Goal: Task Accomplishment & Management: Manage account settings

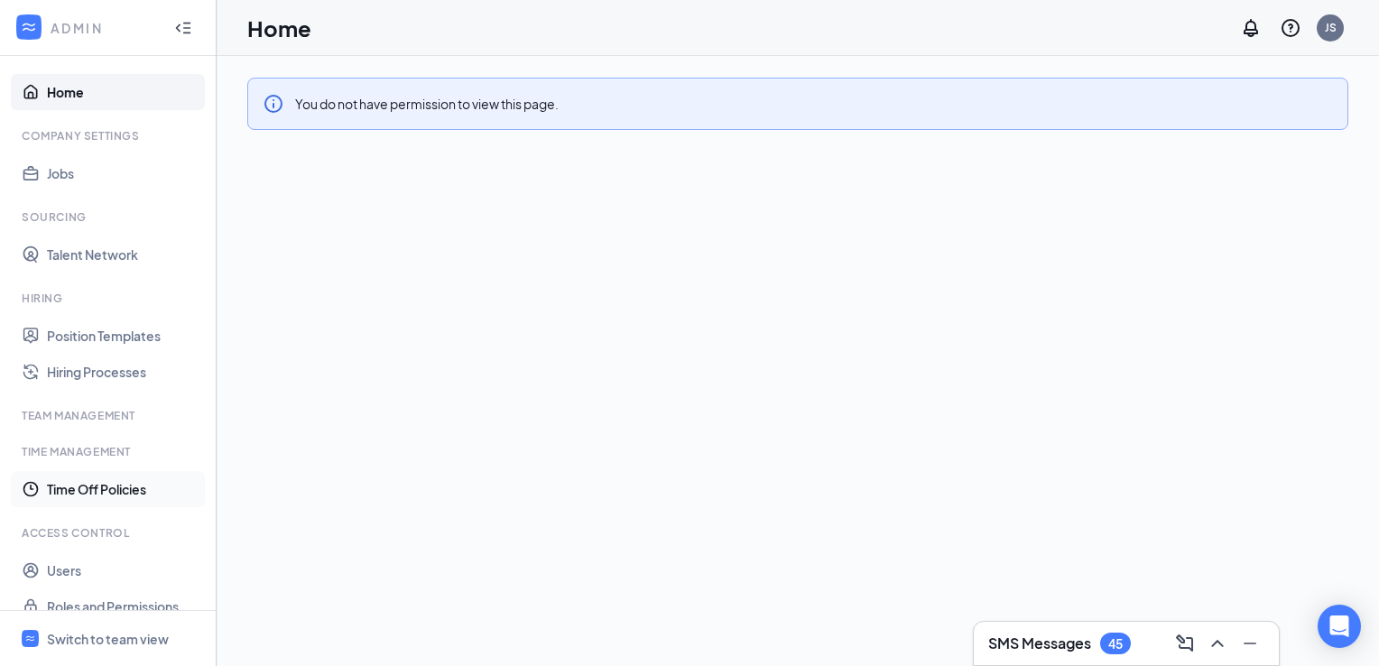
scroll to position [22, 0]
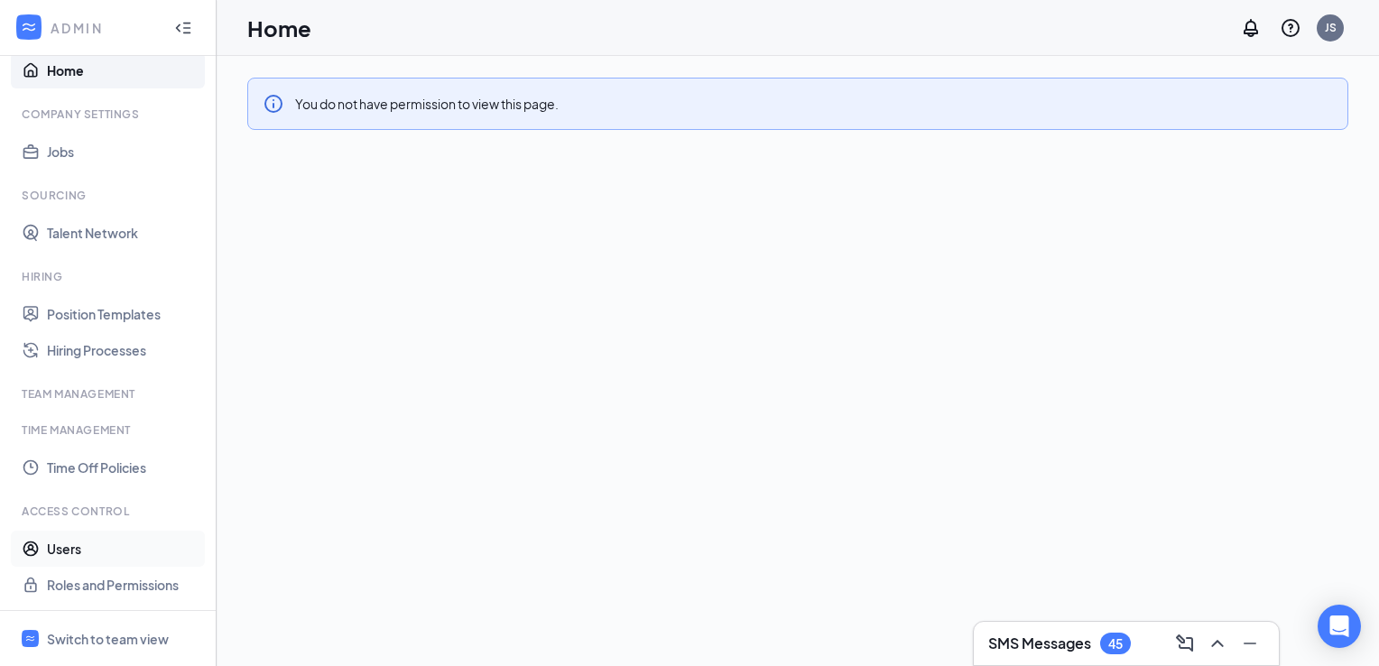
click at [60, 558] on link "Users" at bounding box center [124, 549] width 154 height 36
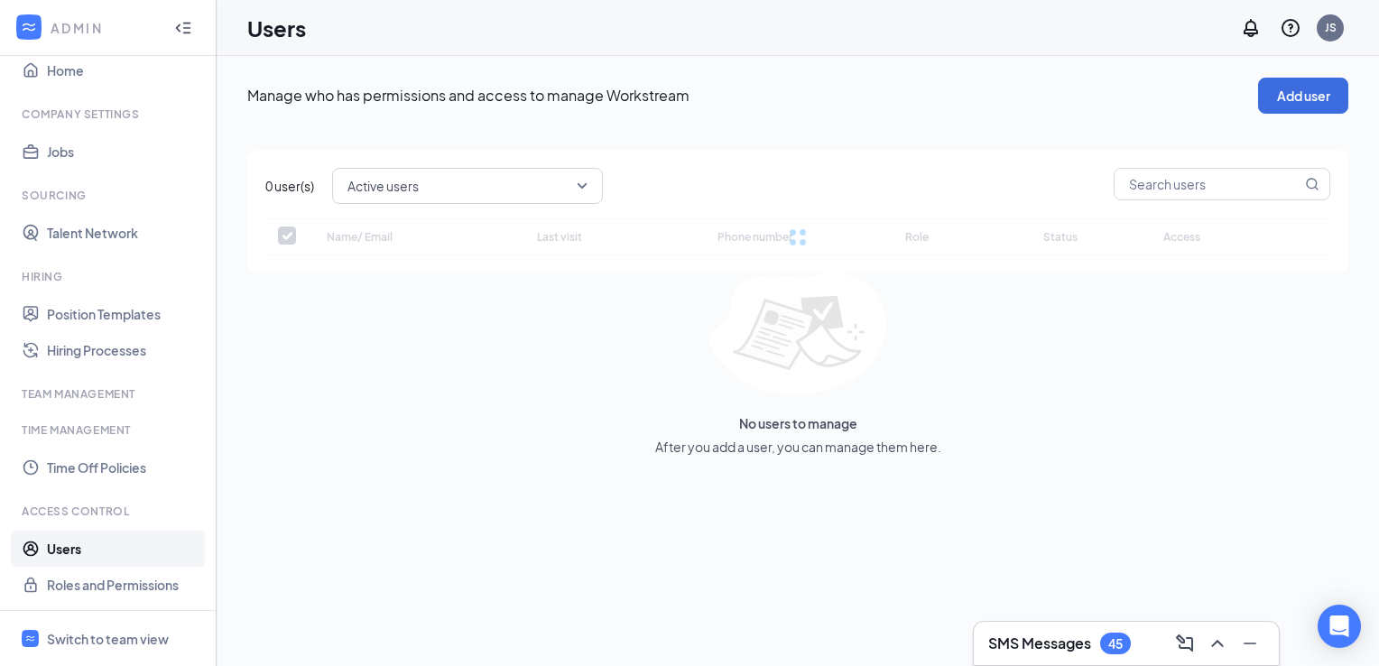
checkbox input "false"
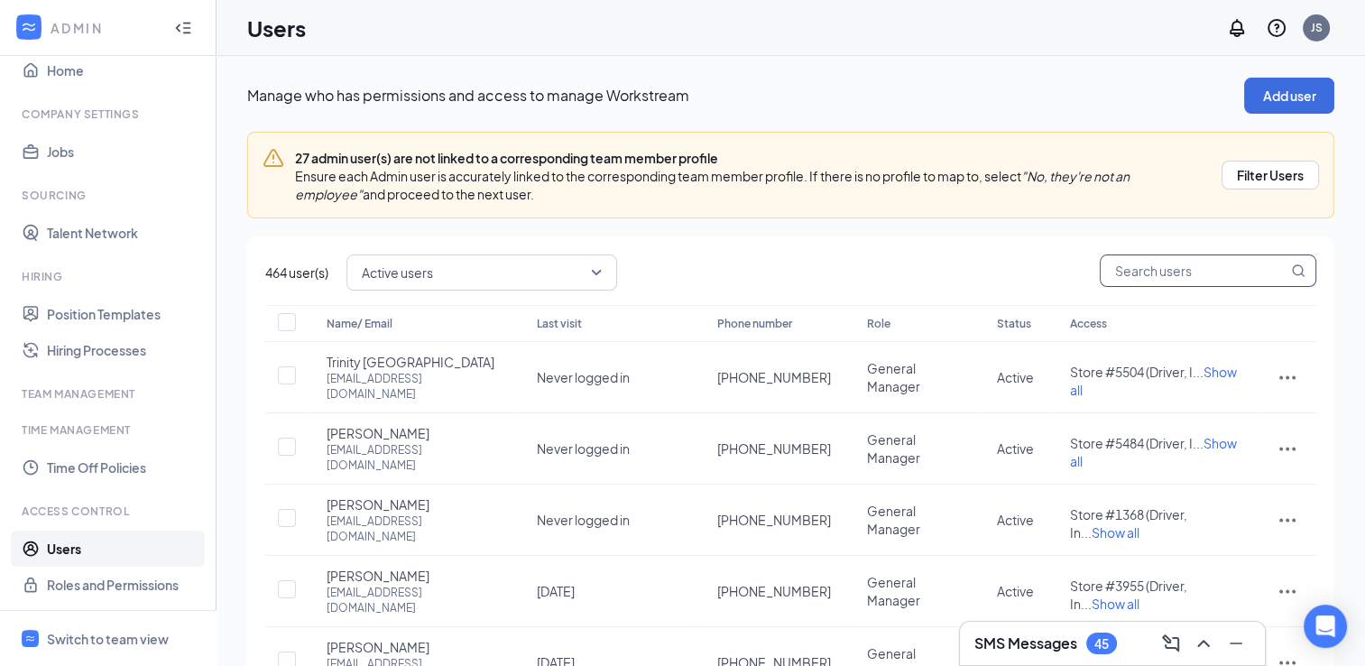
click at [1178, 262] on input "text" at bounding box center [1194, 270] width 187 height 31
type input "[PERSON_NAME]"
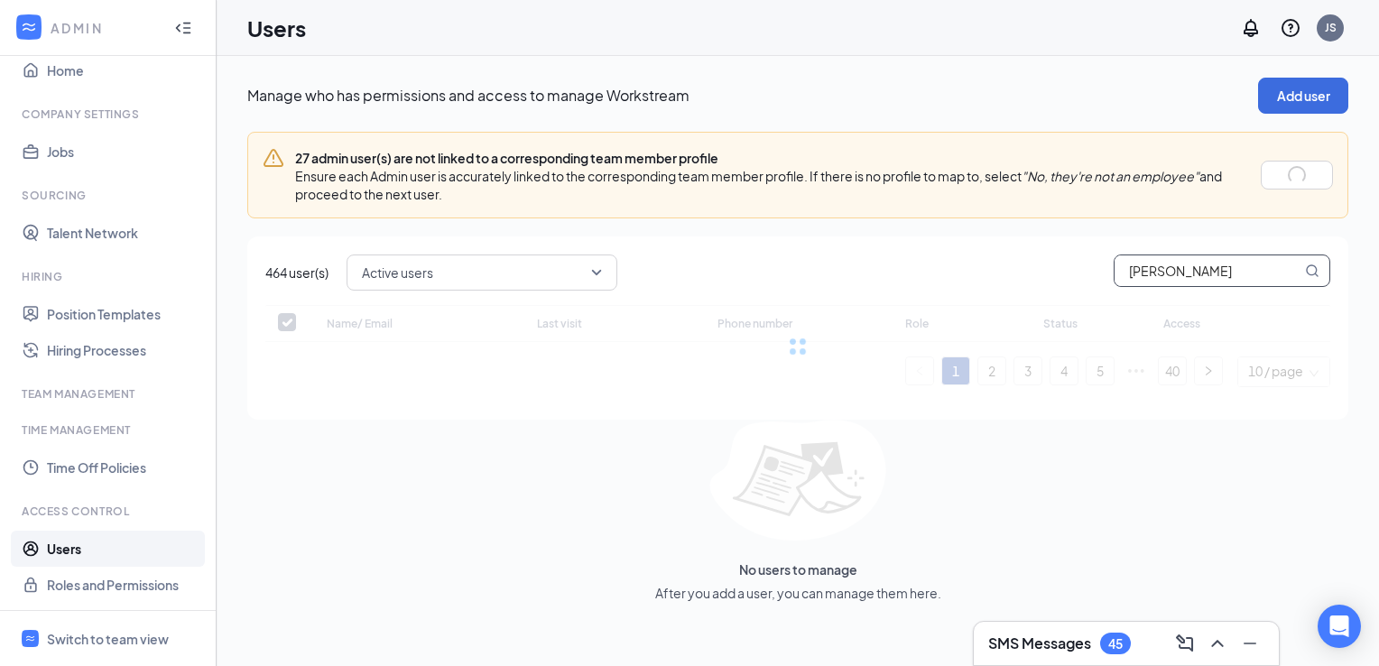
checkbox input "false"
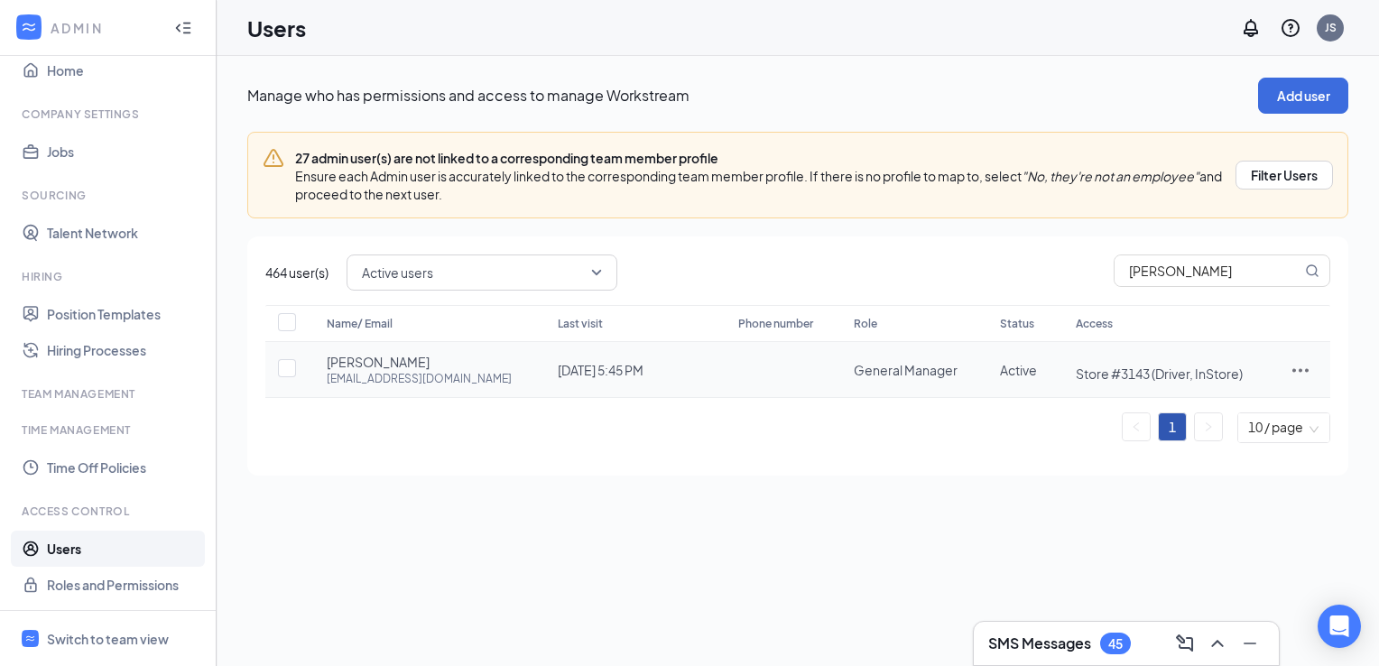
click at [398, 361] on span "[PERSON_NAME]" at bounding box center [378, 362] width 103 height 18
click at [1296, 365] on icon "ActionsIcon" at bounding box center [1301, 370] width 22 height 22
click at [1232, 400] on span "Edit user" at bounding box center [1210, 407] width 51 height 16
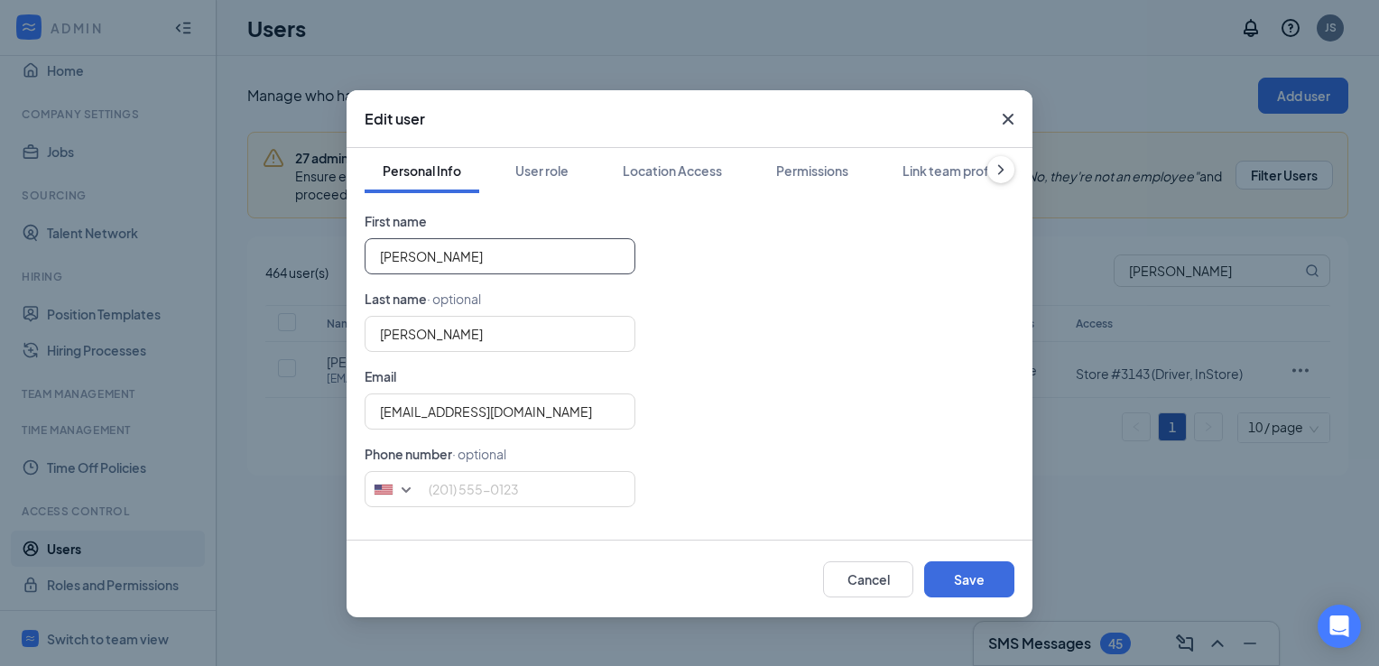
click at [498, 263] on input "[PERSON_NAME]" at bounding box center [500, 256] width 271 height 36
type input "Adara"
type input "[PERSON_NAME]"
click at [939, 582] on button "Save" at bounding box center [969, 579] width 90 height 36
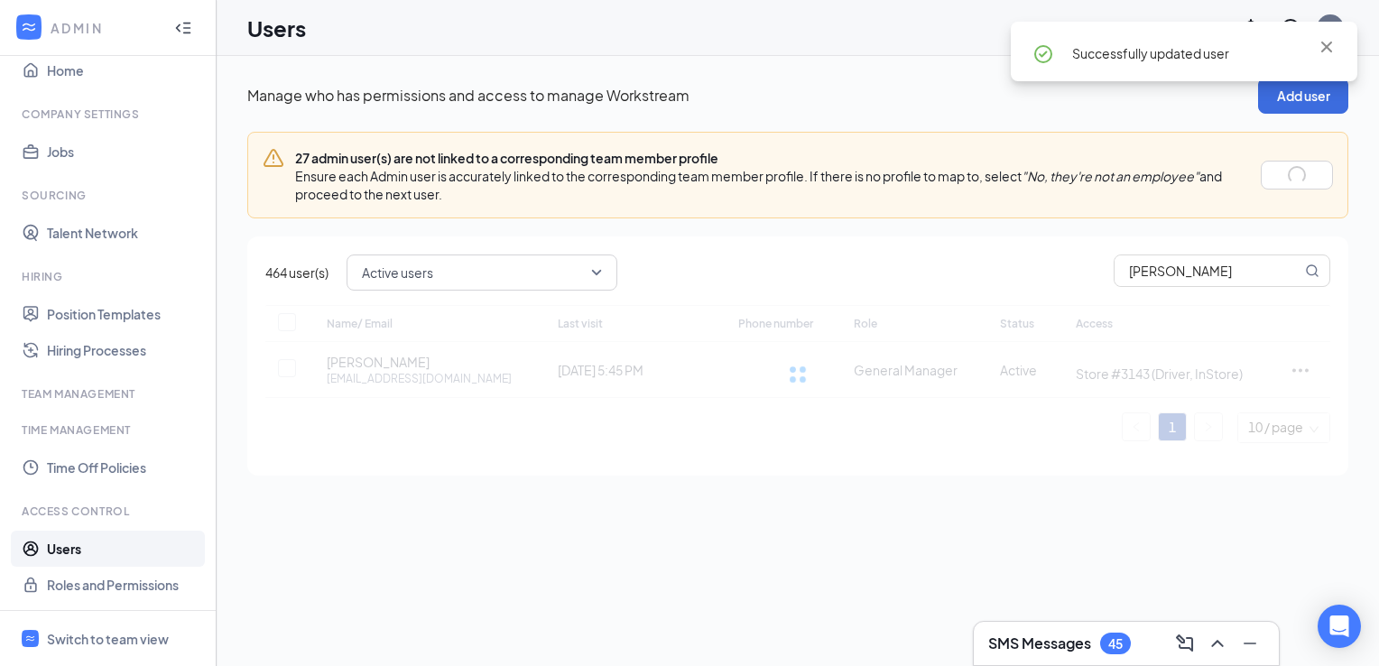
checkbox input "true"
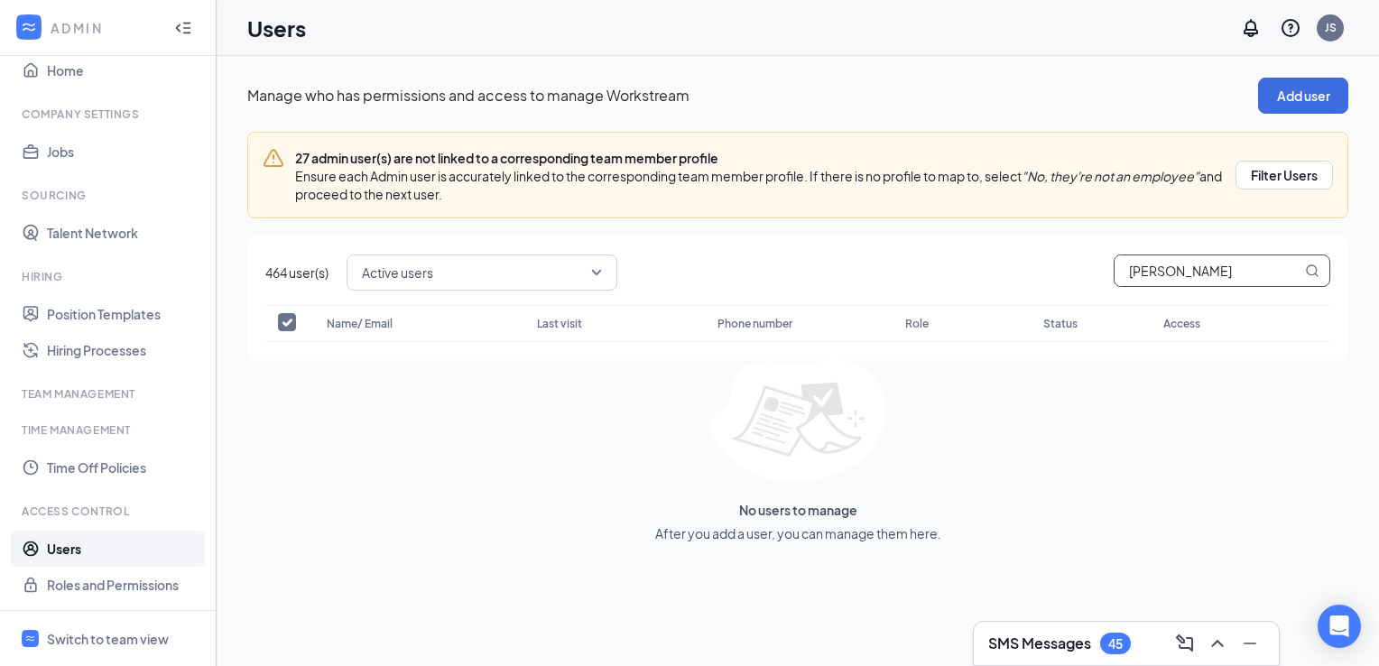
click at [1208, 274] on input "[PERSON_NAME]" at bounding box center [1208, 270] width 187 height 31
type input "adar"
checkbox input "false"
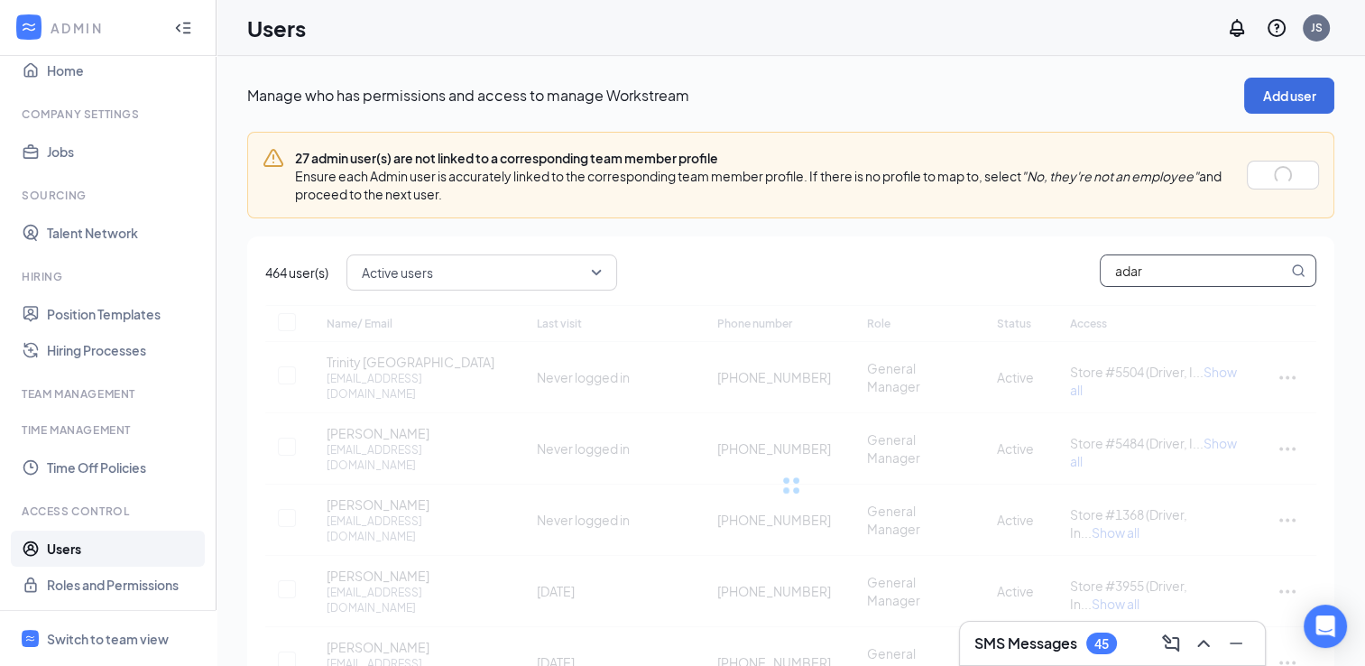
type input "adara"
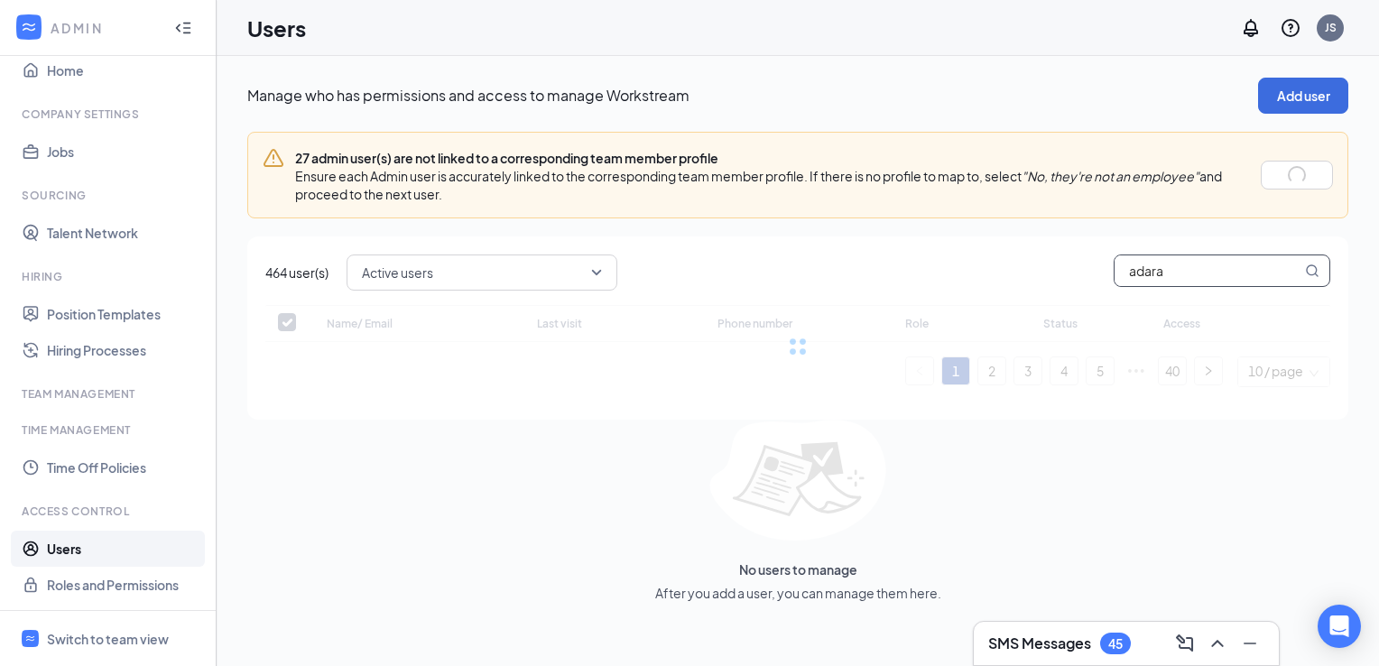
checkbox input "false"
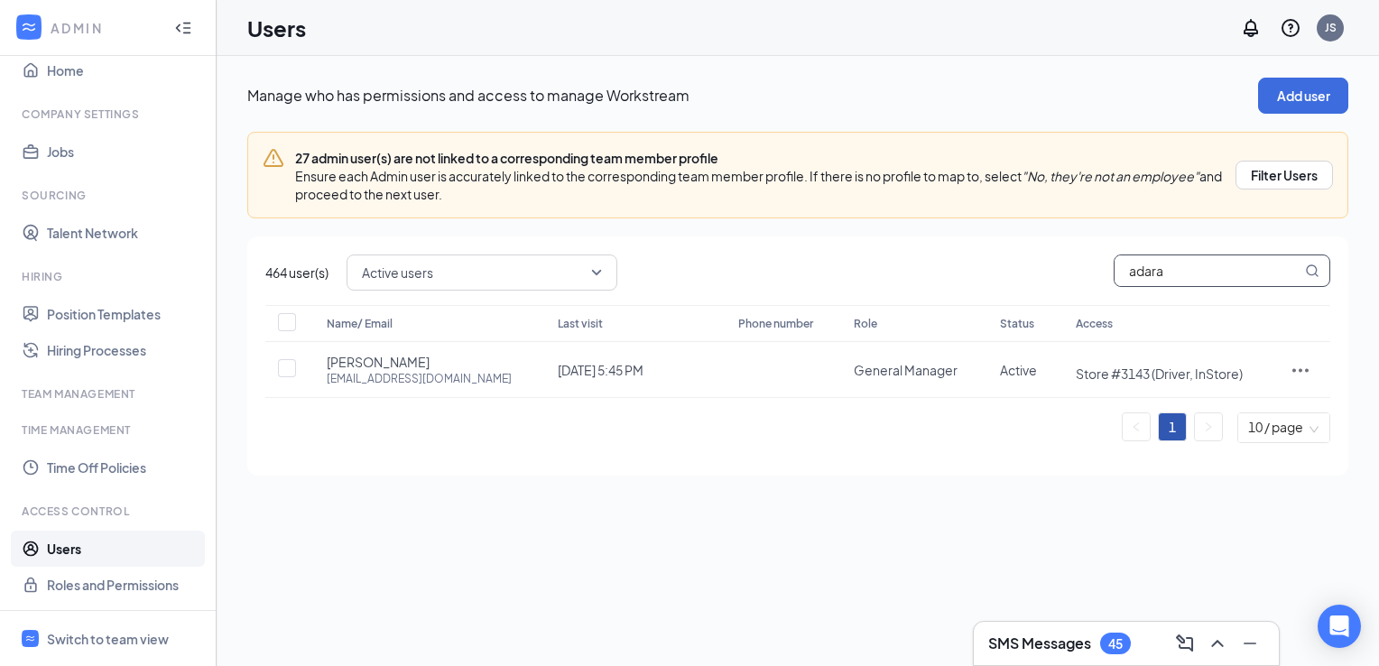
type input "adara"
